Goal: Task Accomplishment & Management: Manage account settings

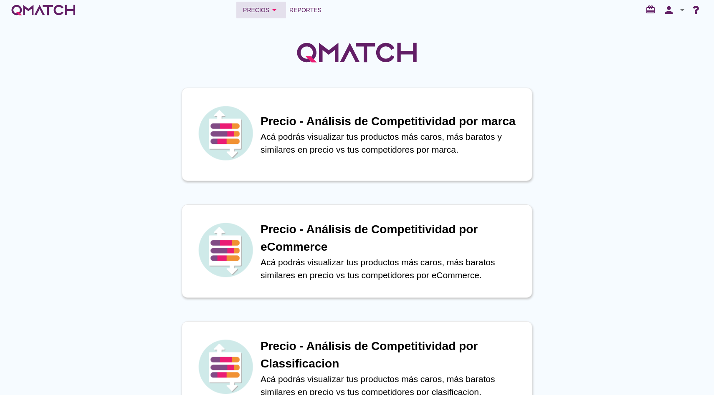
click at [263, 15] on div "Precios arrow_drop_down" at bounding box center [261, 10] width 36 height 10
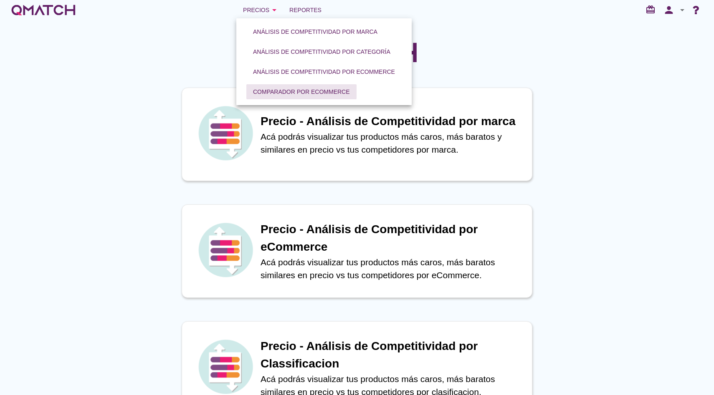
click at [285, 94] on div "Comparador por eCommerce" at bounding box center [301, 92] width 97 height 9
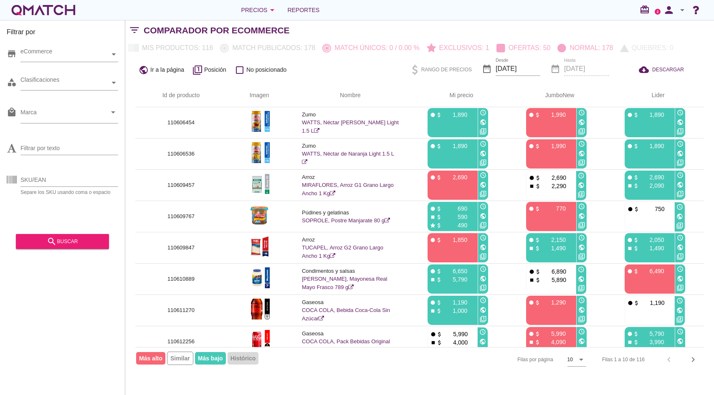
click at [681, 16] on div "person arrow_drop_down" at bounding box center [673, 10] width 27 height 17
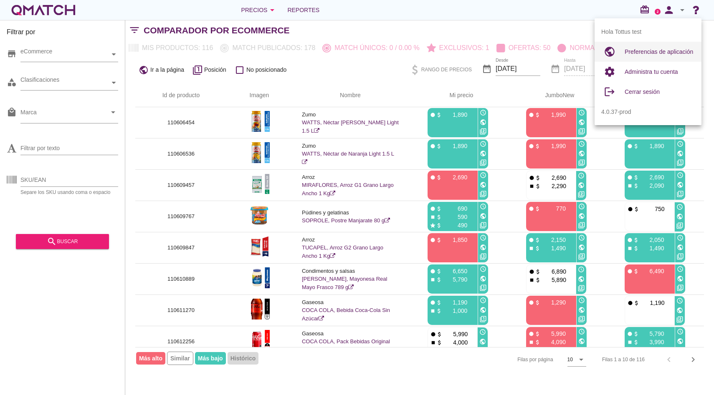
click at [643, 53] on span "Preferencias de aplicación" at bounding box center [658, 51] width 68 height 7
radio input "true"
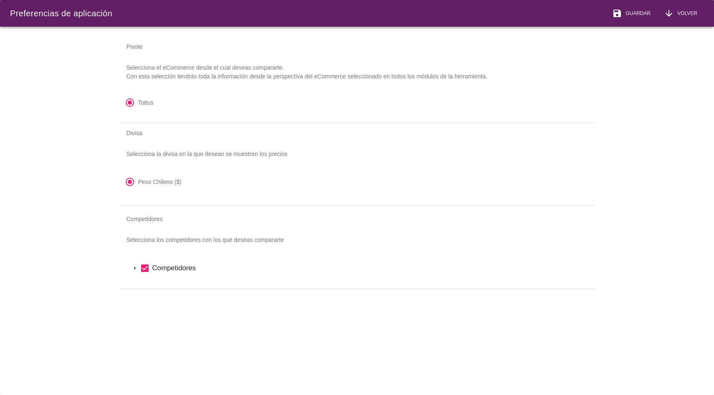
click at [134, 269] on icon "arrow_drop_down" at bounding box center [135, 268] width 10 height 10
click at [146, 283] on icon "arrow_drop_down" at bounding box center [146, 283] width 10 height 10
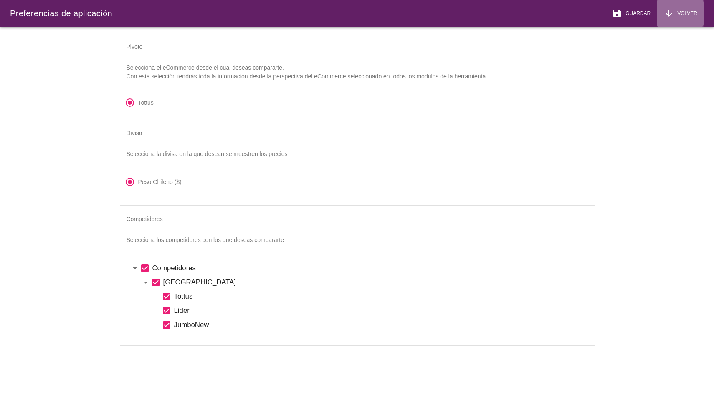
click at [703, 13] on button "arrow_downward Volver" at bounding box center [680, 13] width 47 height 27
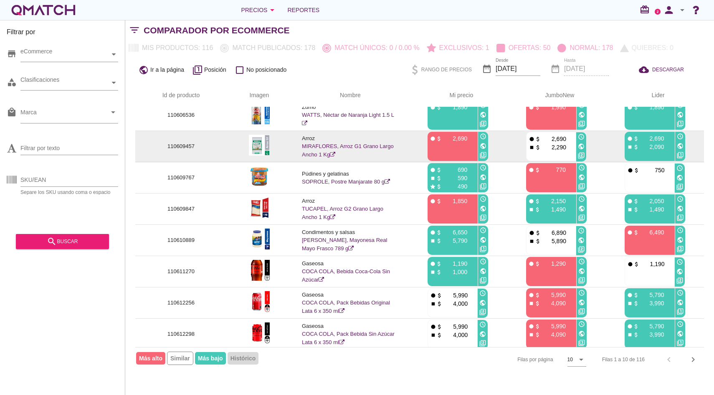
scroll to position [73, 0]
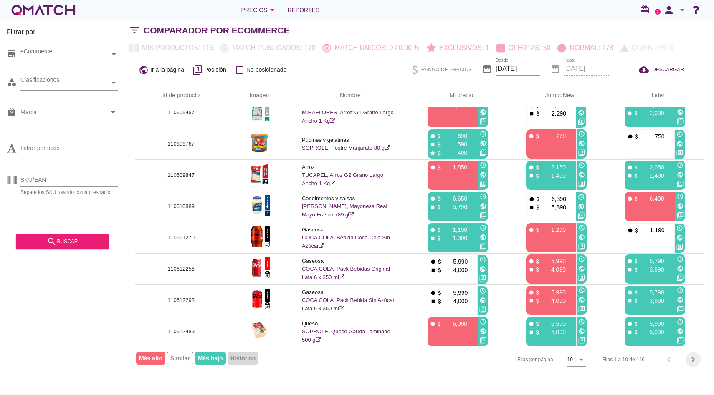
click at [690, 358] on icon "chevron_right" at bounding box center [693, 360] width 10 height 10
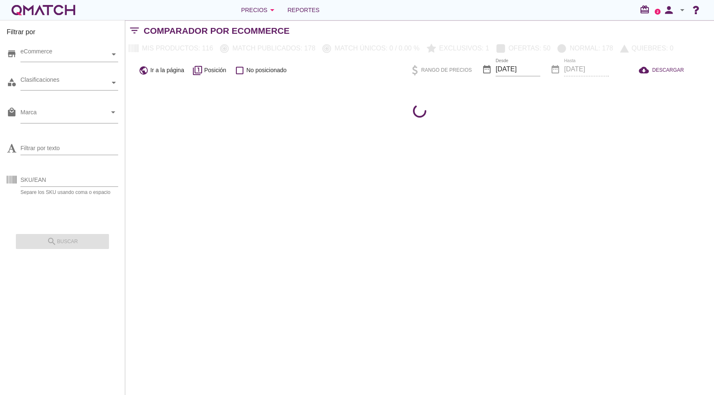
scroll to position [0, 0]
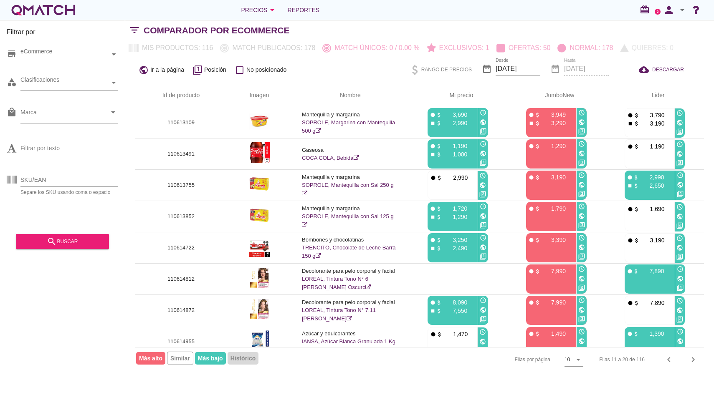
click at [682, 13] on icon "arrow_drop_down" at bounding box center [682, 10] width 10 height 10
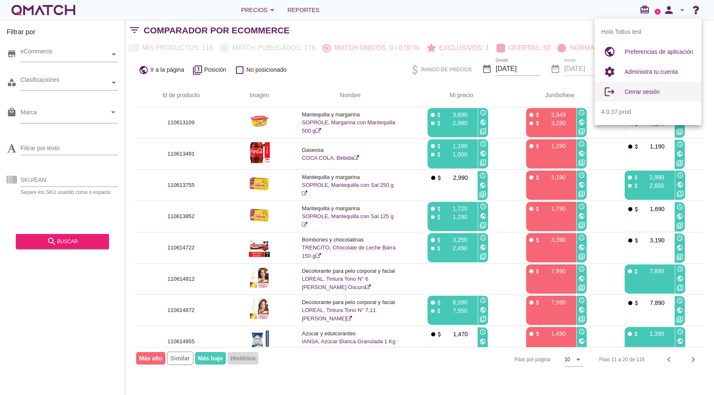
click at [645, 93] on span "Cerrar sesión" at bounding box center [641, 91] width 35 height 7
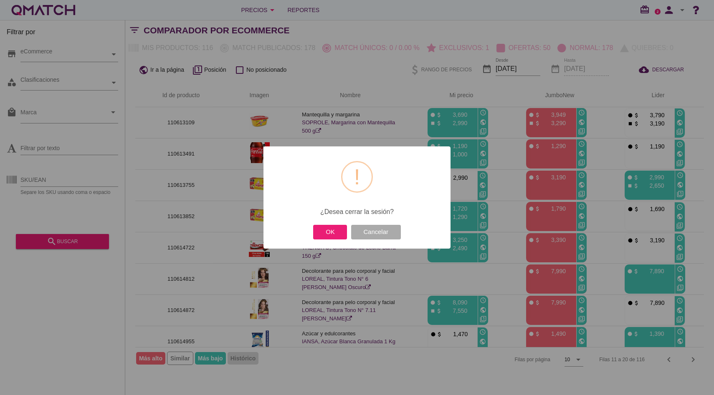
click at [333, 241] on div "OK Cancelar" at bounding box center [356, 232] width 91 height 18
click at [340, 227] on button "OK" at bounding box center [330, 232] width 34 height 15
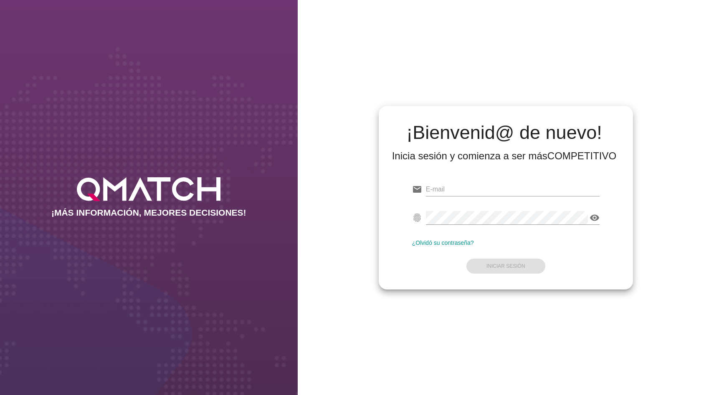
type input "[EMAIL_ADDRESS][DOMAIN_NAME]"
click at [445, 192] on input "[EMAIL_ADDRESS][DOMAIN_NAME]" at bounding box center [513, 189] width 174 height 13
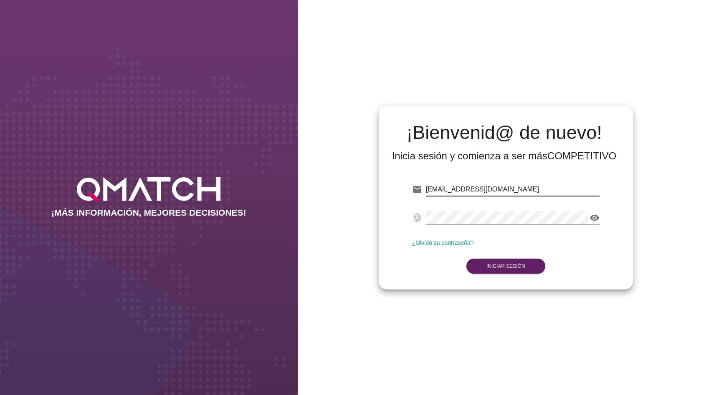
click at [445, 192] on input "[EMAIL_ADDRESS][DOMAIN_NAME]" at bounding box center [513, 189] width 174 height 13
type input "test@test.cencosud.com.co"
